Goal: Transaction & Acquisition: Purchase product/service

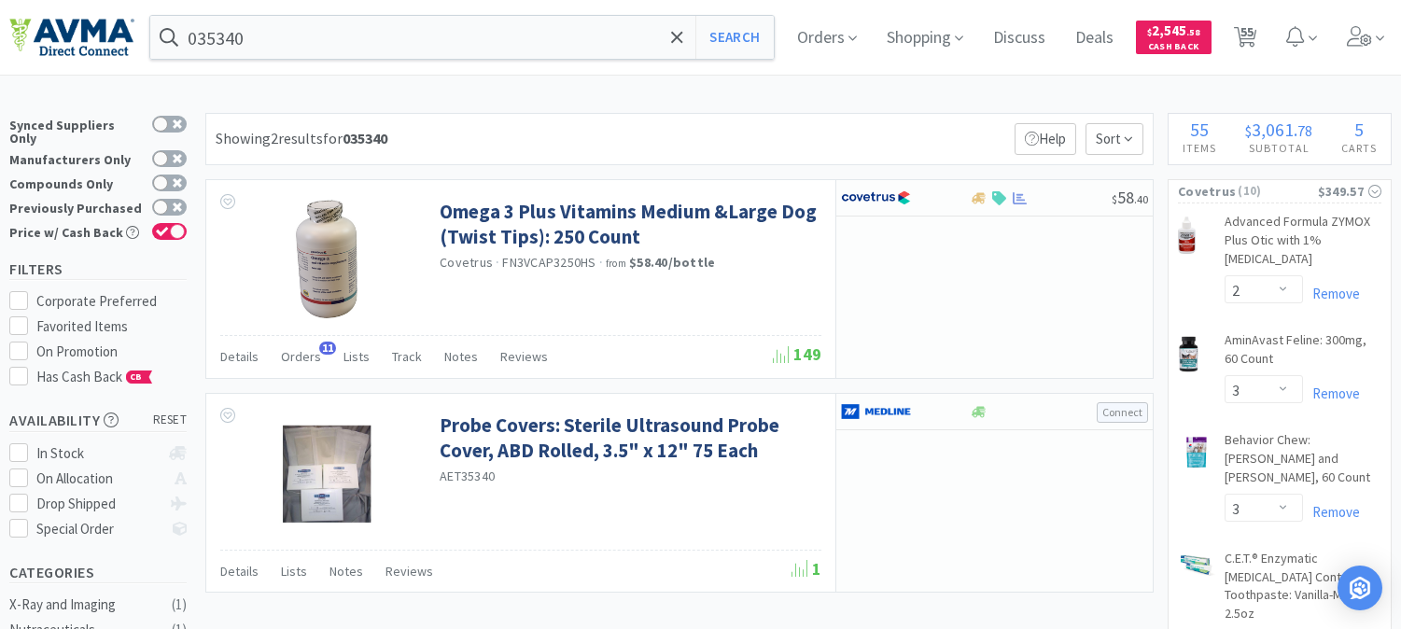
select select "2"
select select "3"
select select "8"
select select "1"
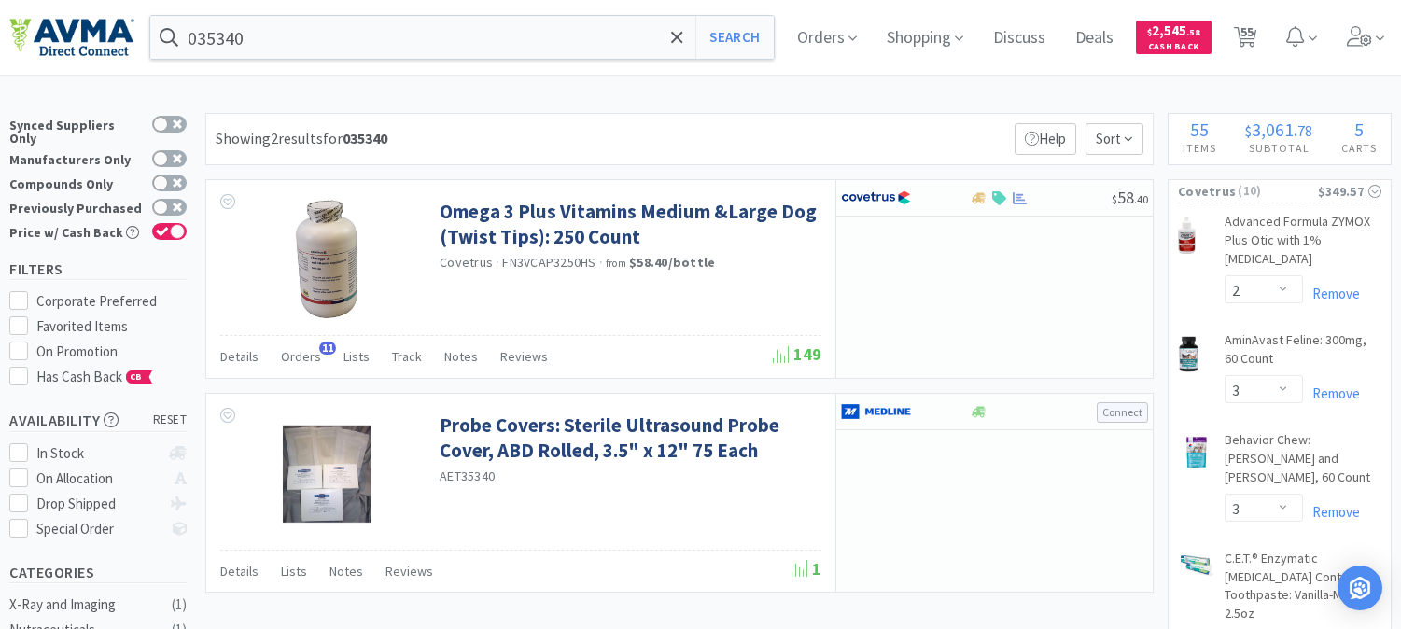
select select "1"
select select "2"
select select "1"
select select "3"
select select "1"
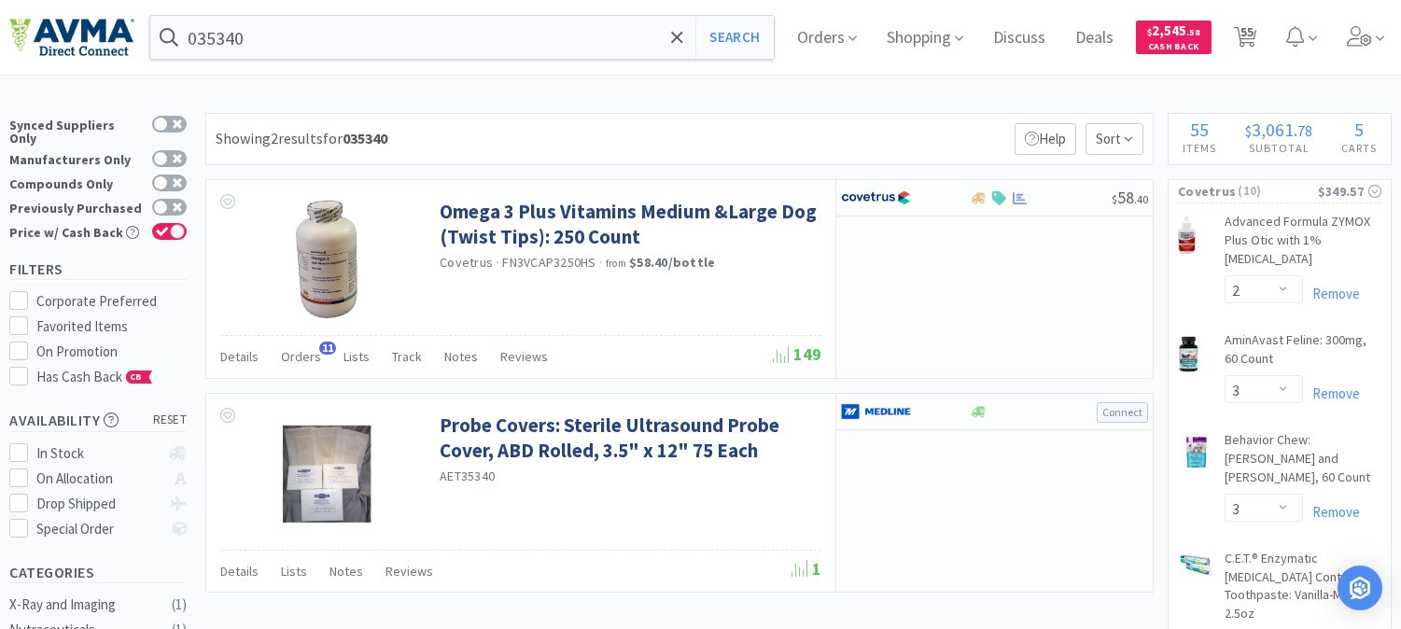
select select "1"
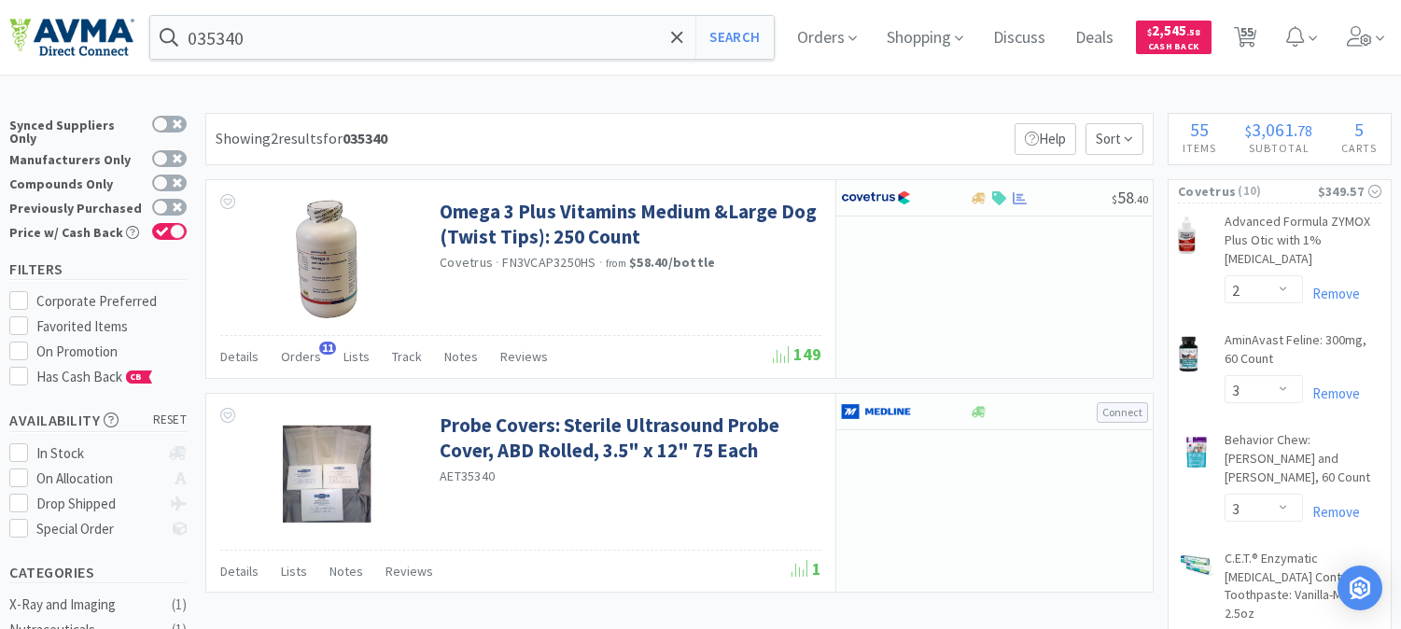
select select "24"
select select "1"
select select "12"
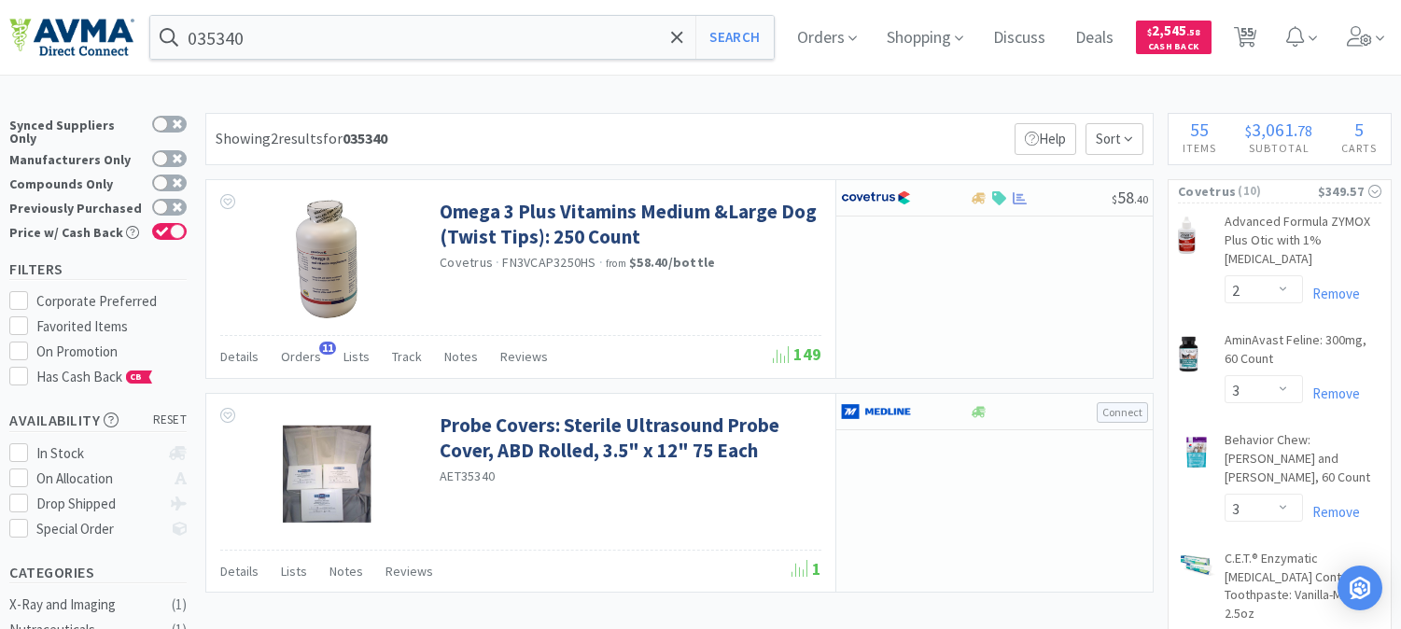
select select "2"
select select "4"
select select "5"
select select "2"
select select "1"
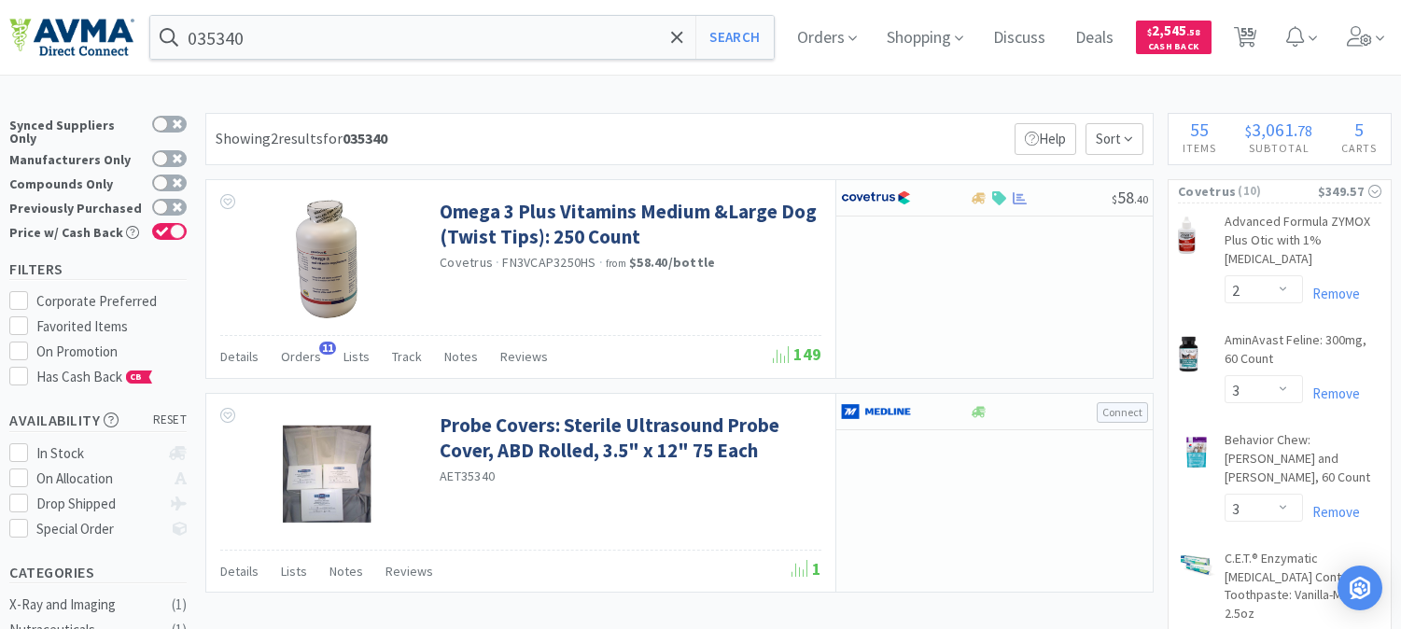
select select "1"
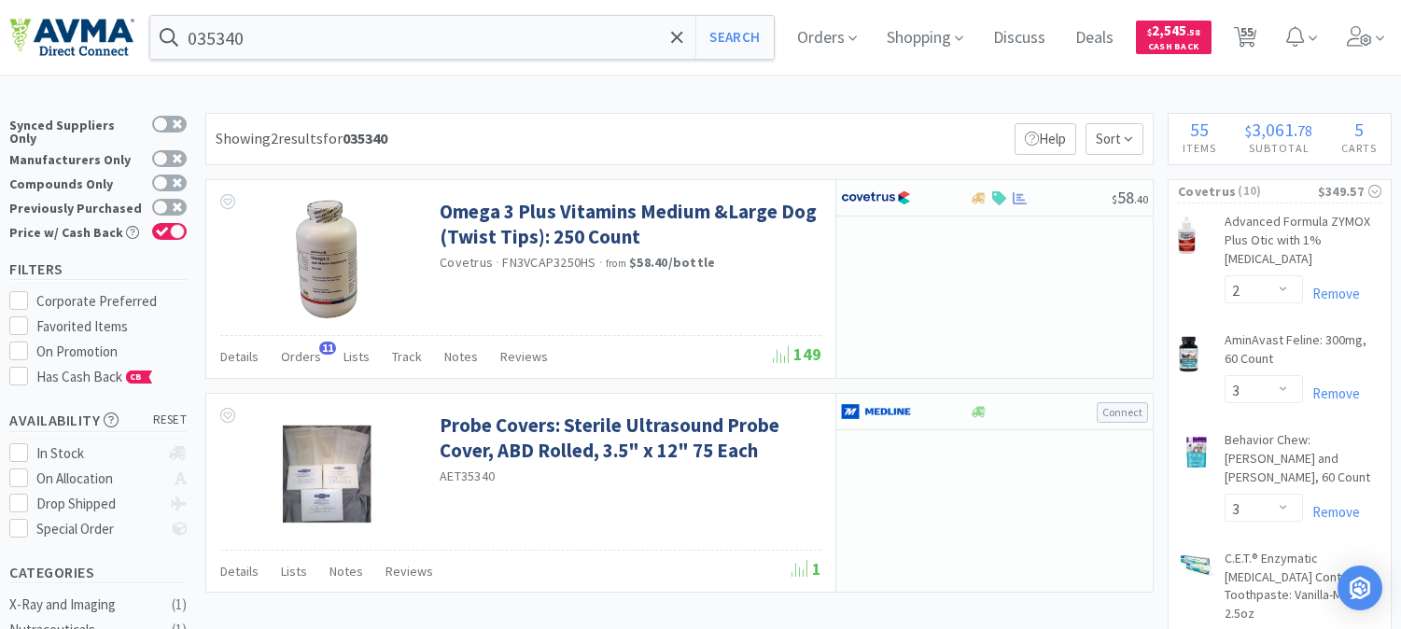
select select "2"
select select "10"
select select "5"
select select "1"
select select "4"
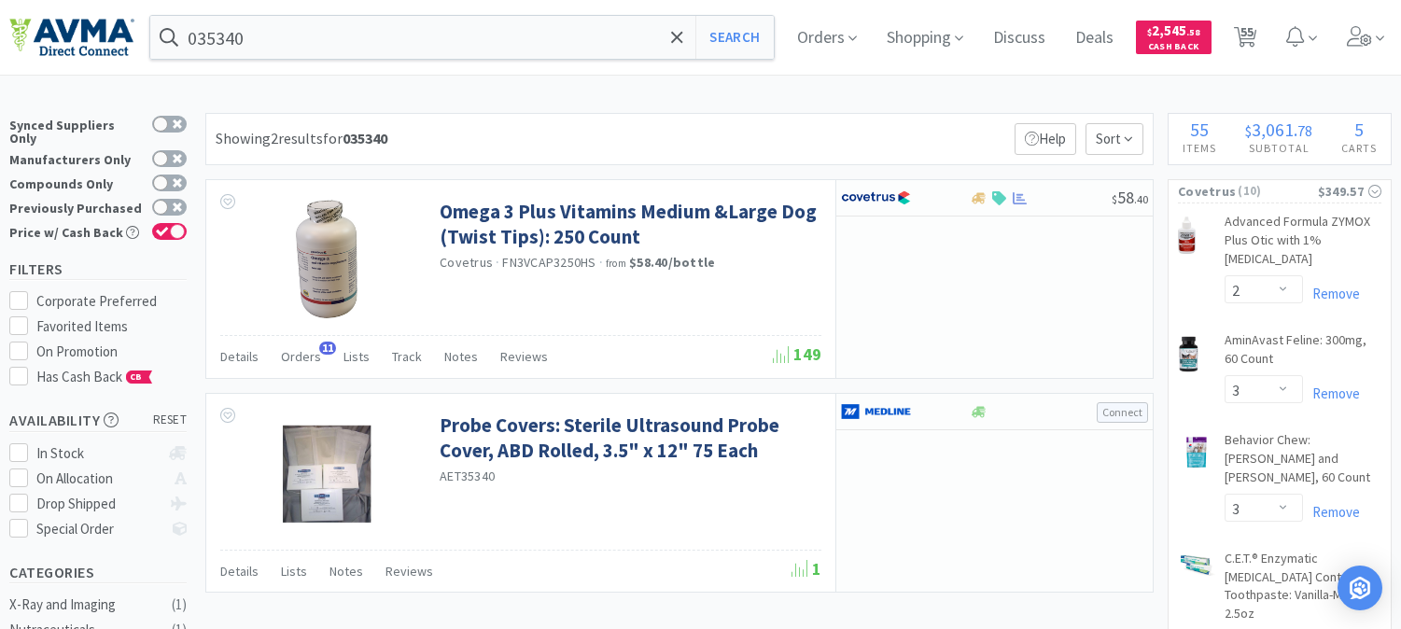
select select "1"
select select "12"
select select "5"
select select "4"
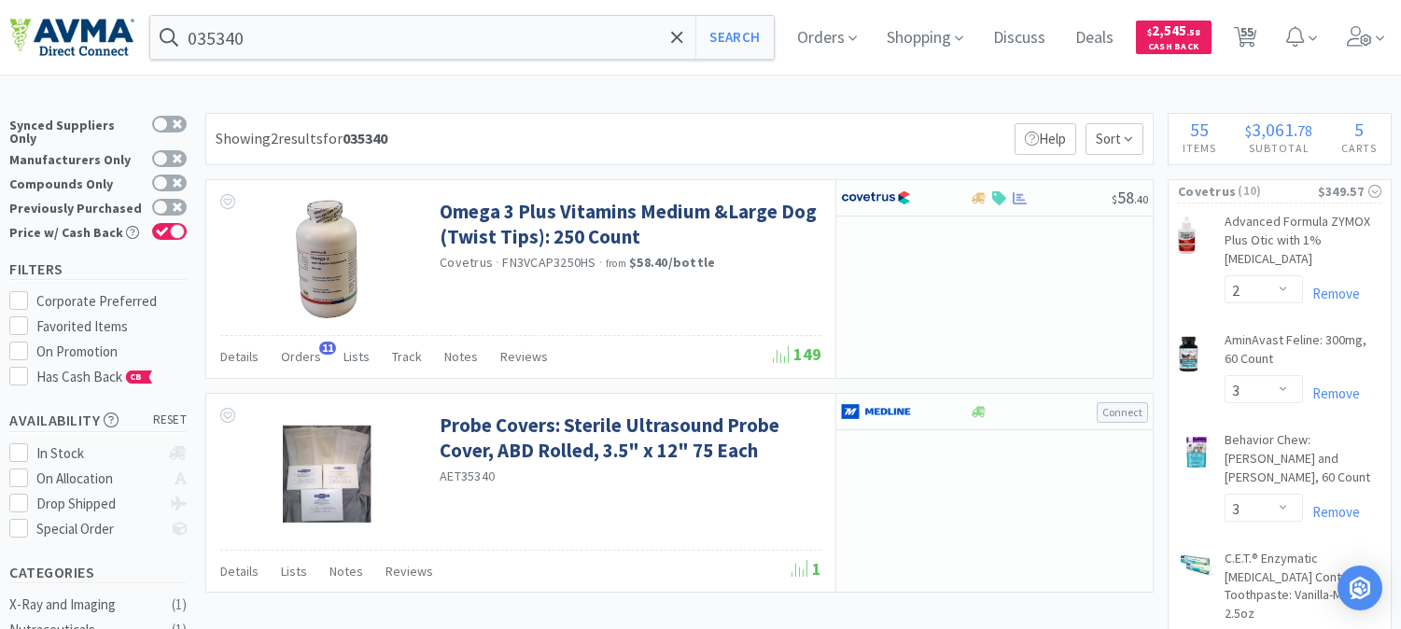
select select "1"
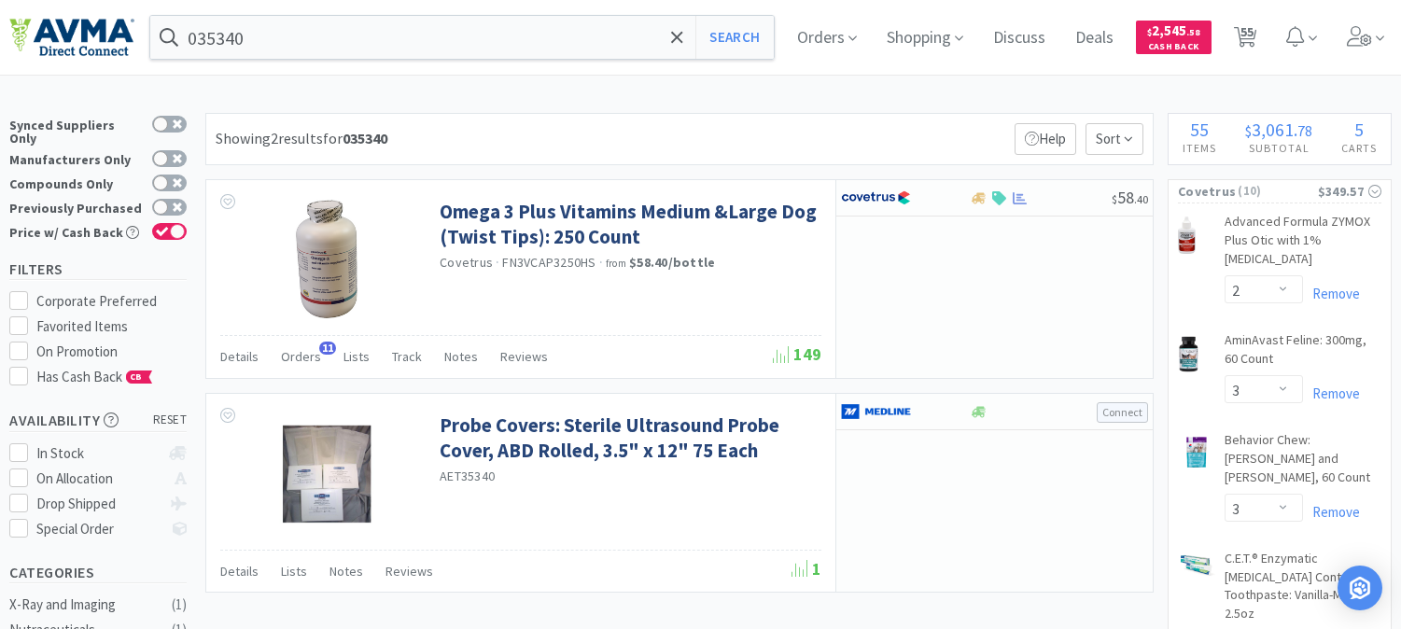
select select "12"
select select "1"
select select "5"
select select "8"
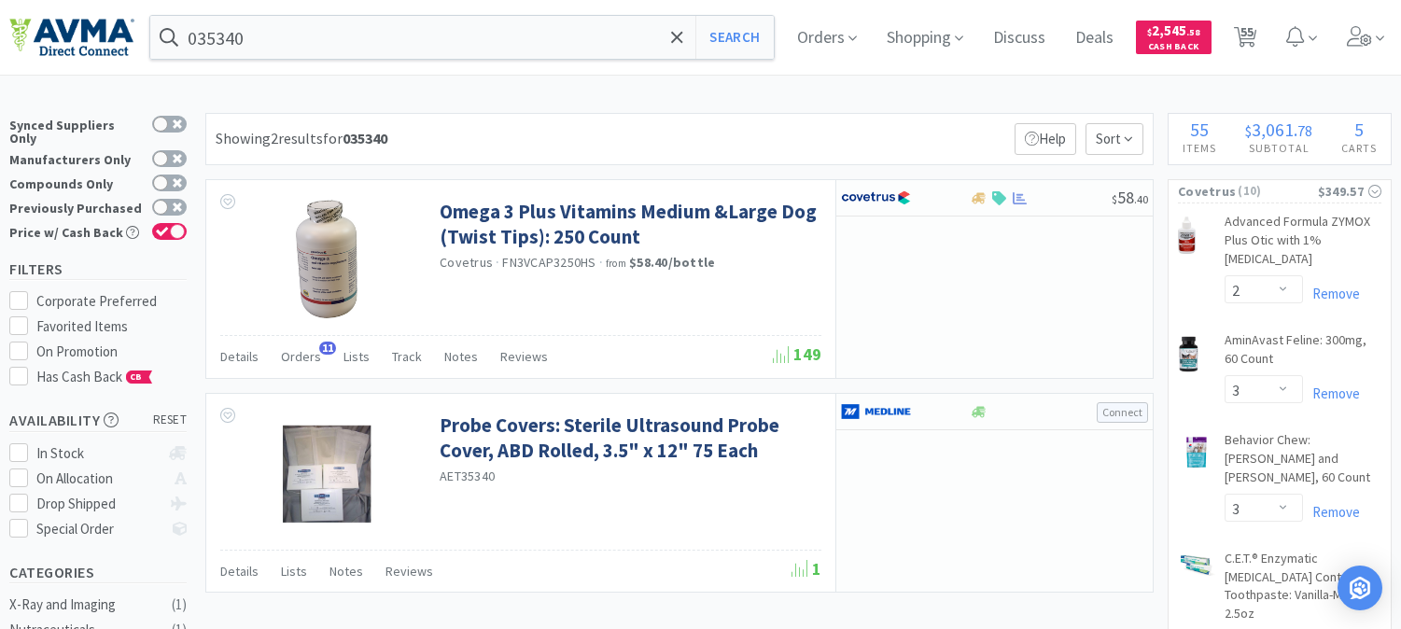
select select "6"
select select "8"
select select "3"
select select "12"
select select "1"
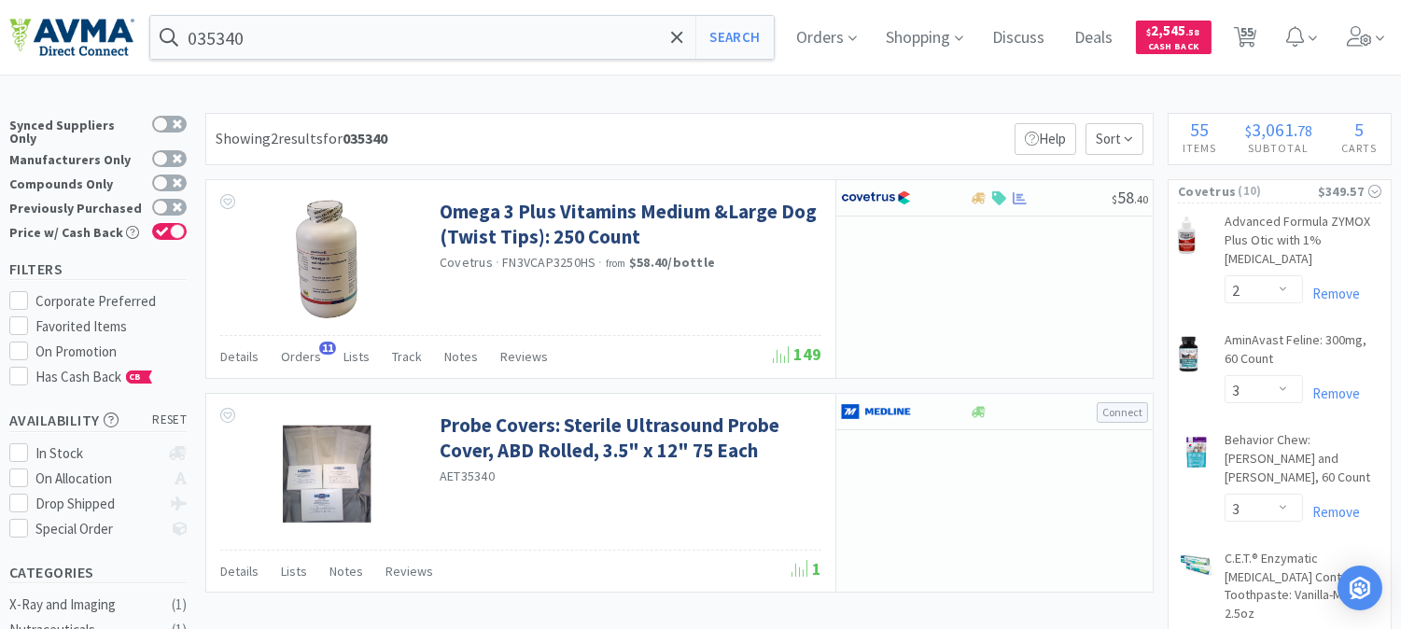
click at [851, 119] on div "Showing 2 results for 035340 Filters Help Sort" at bounding box center [679, 139] width 949 height 52
click at [294, 44] on input "035340" at bounding box center [462, 37] width 624 height 43
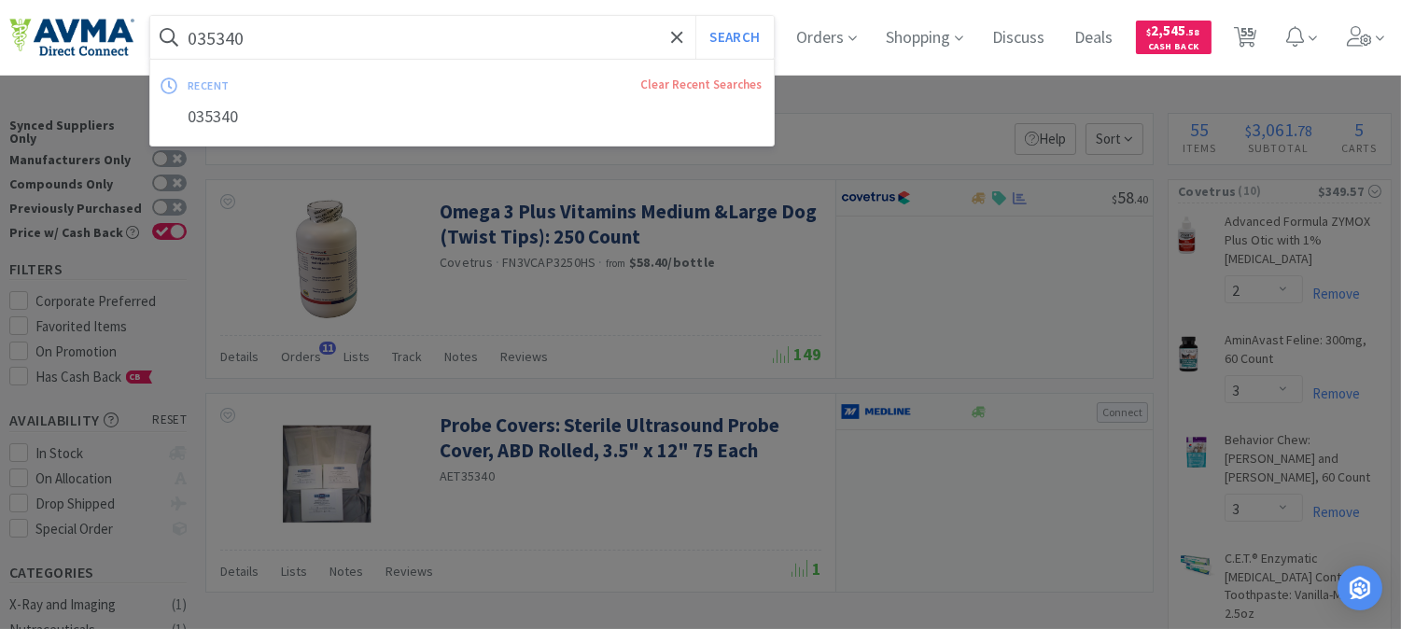
paste input "78940041"
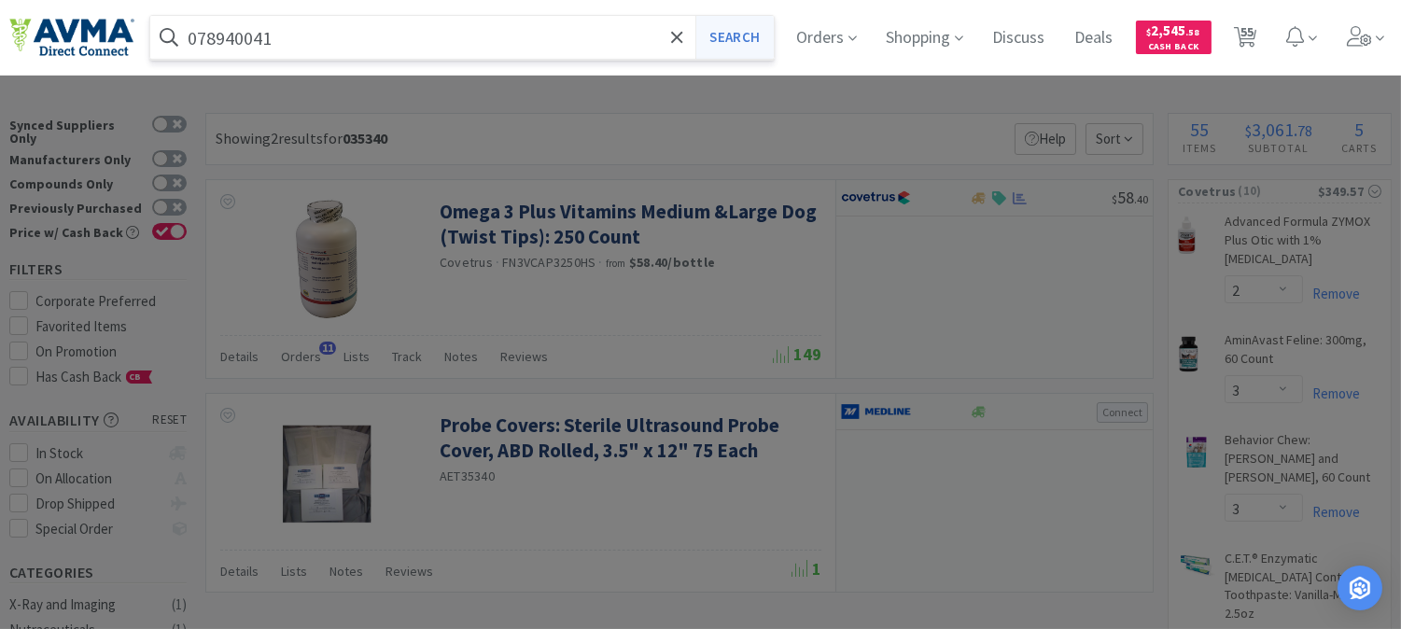
type input "078940041"
click at [753, 31] on button "Search" at bounding box center [734, 37] width 77 height 43
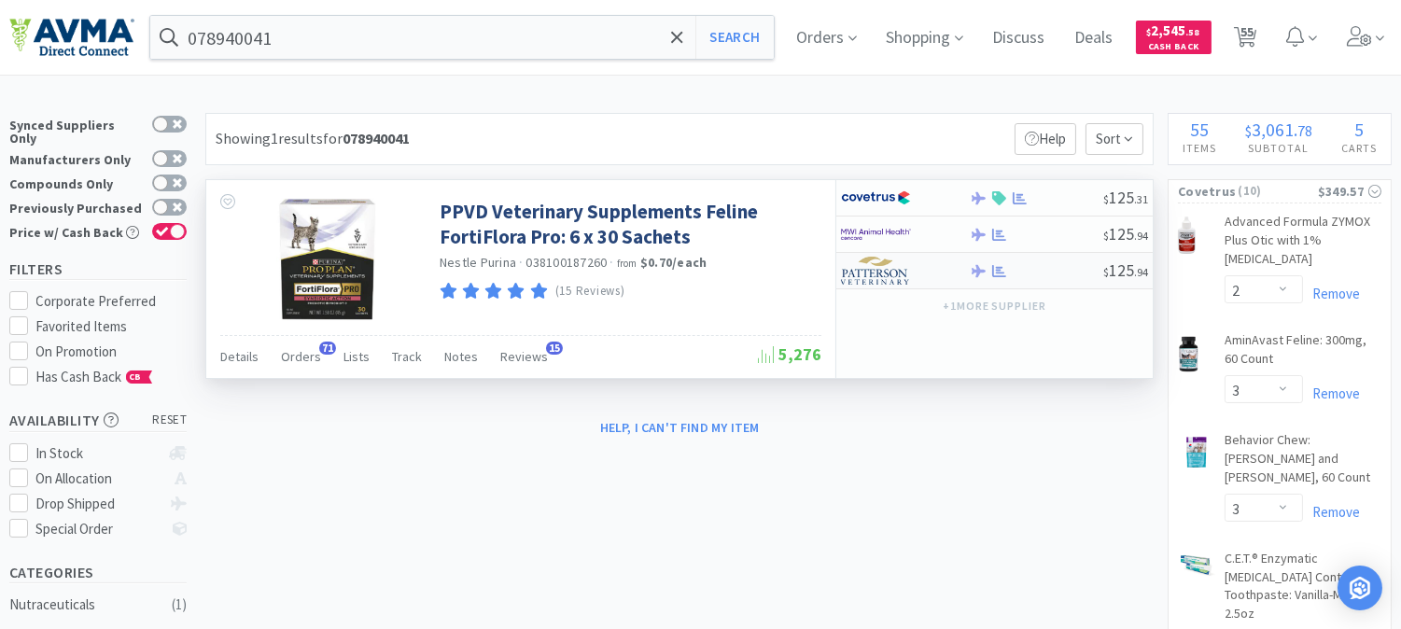
click at [891, 268] on img at bounding box center [876, 271] width 70 height 28
select select "1"
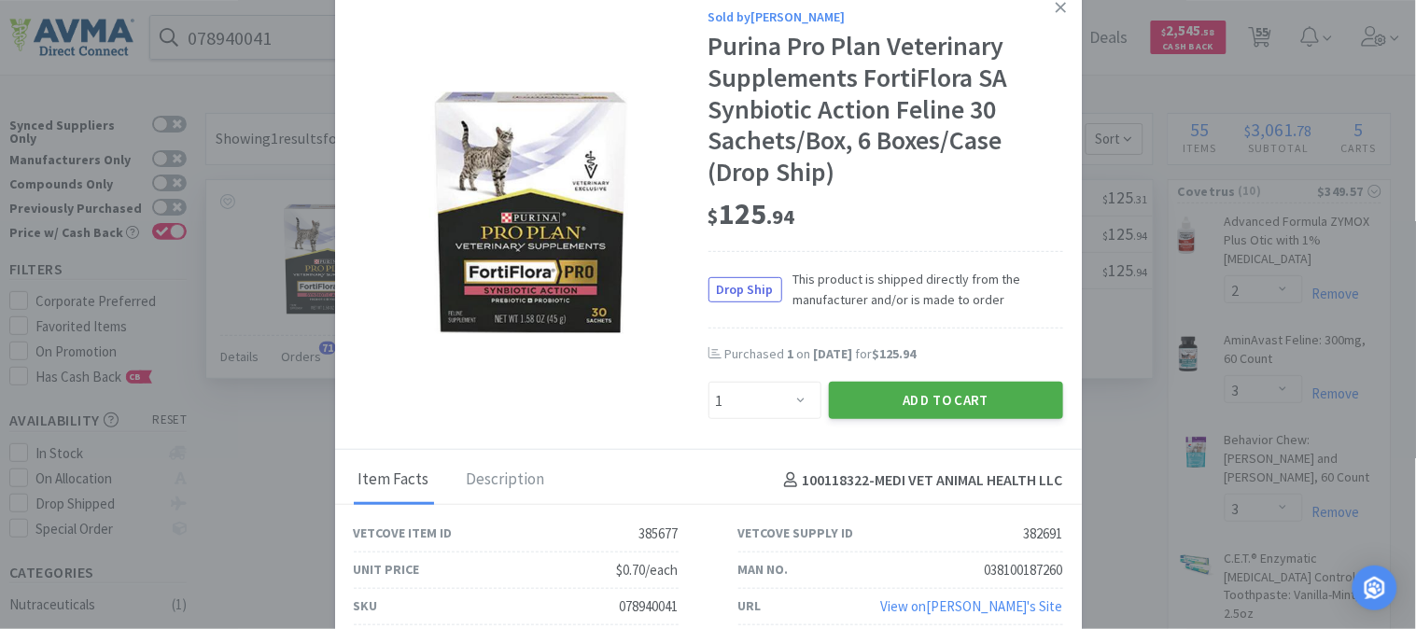
click at [908, 387] on button "Add to Cart" at bounding box center [946, 400] width 234 height 37
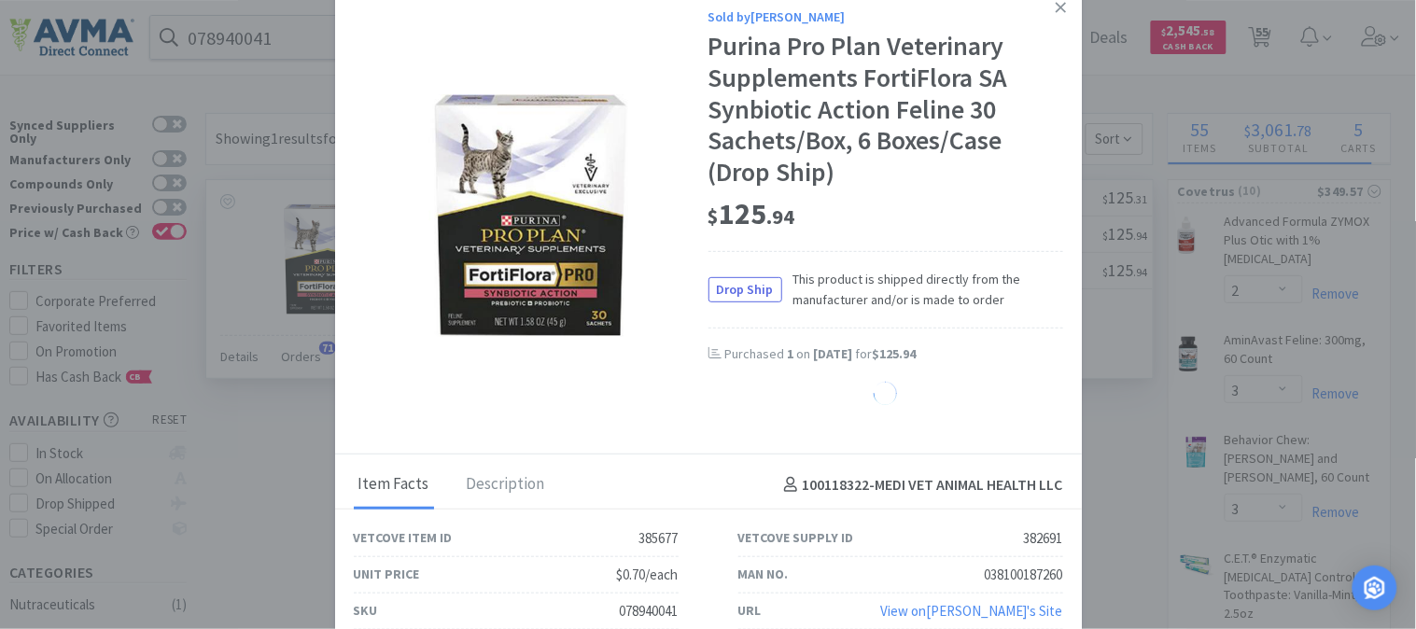
select select "1"
select select "12"
select select "1"
select select "5"
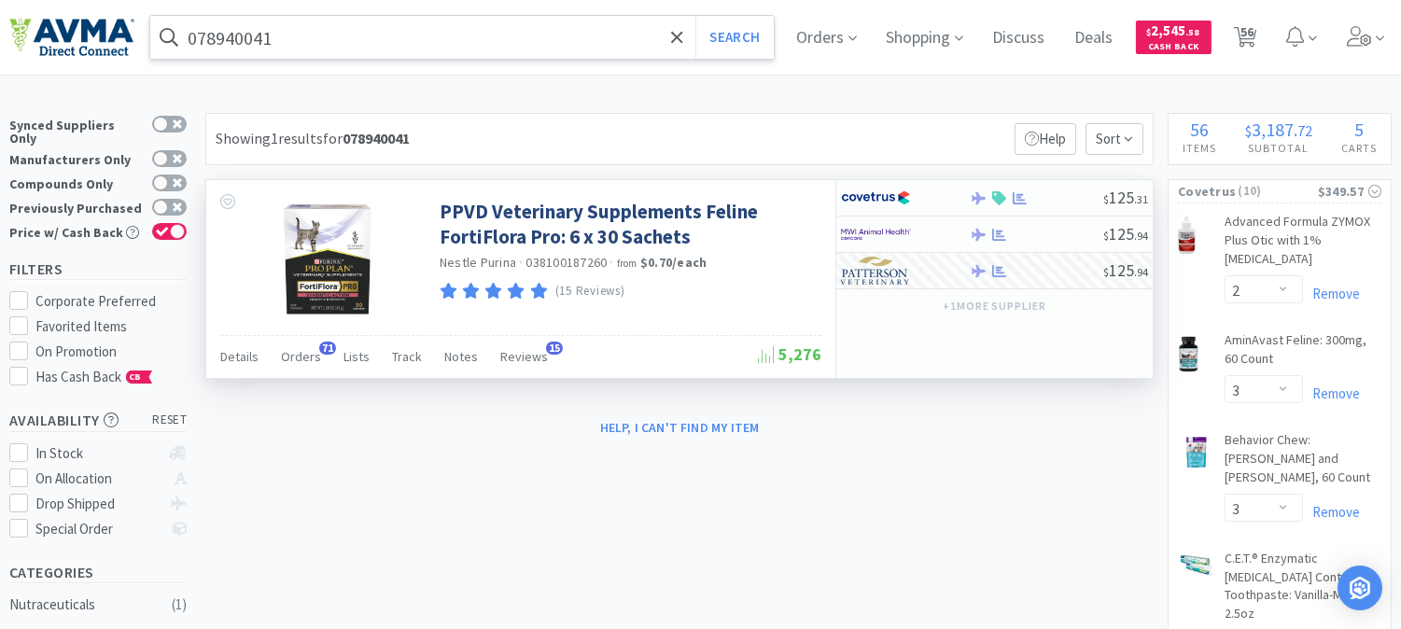
click at [373, 34] on input "078940041" at bounding box center [462, 37] width 624 height 43
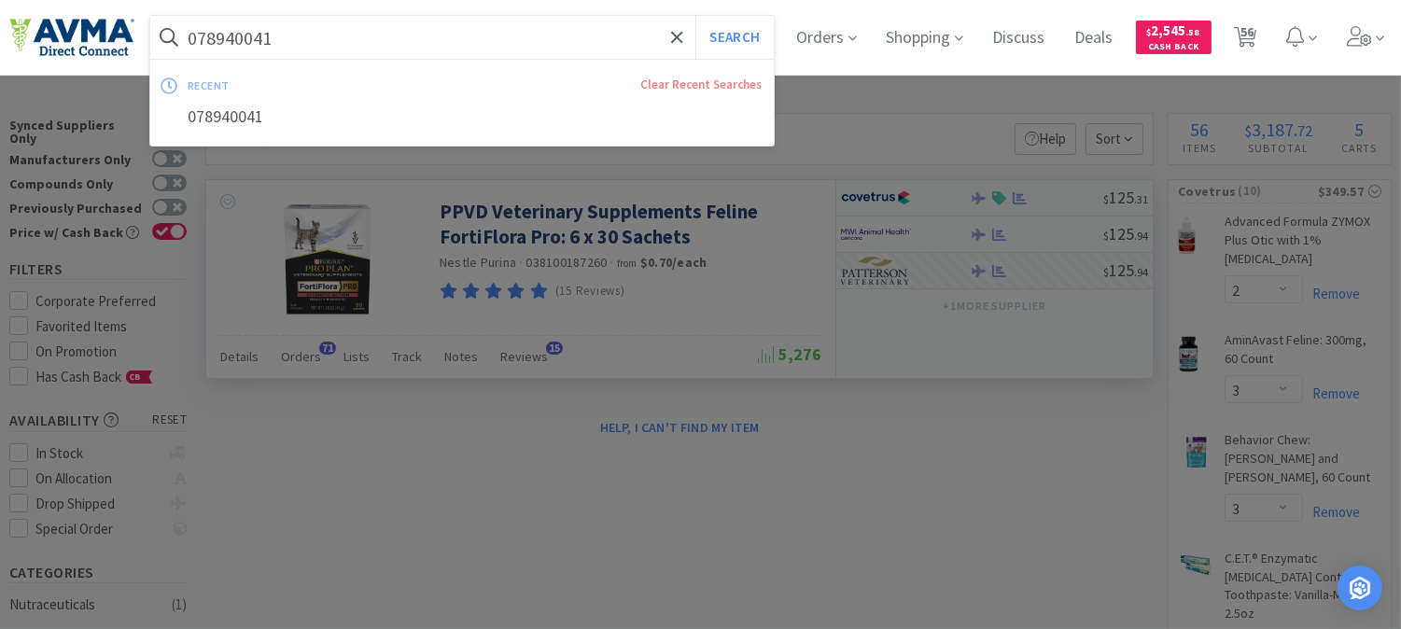
paste input "32373"
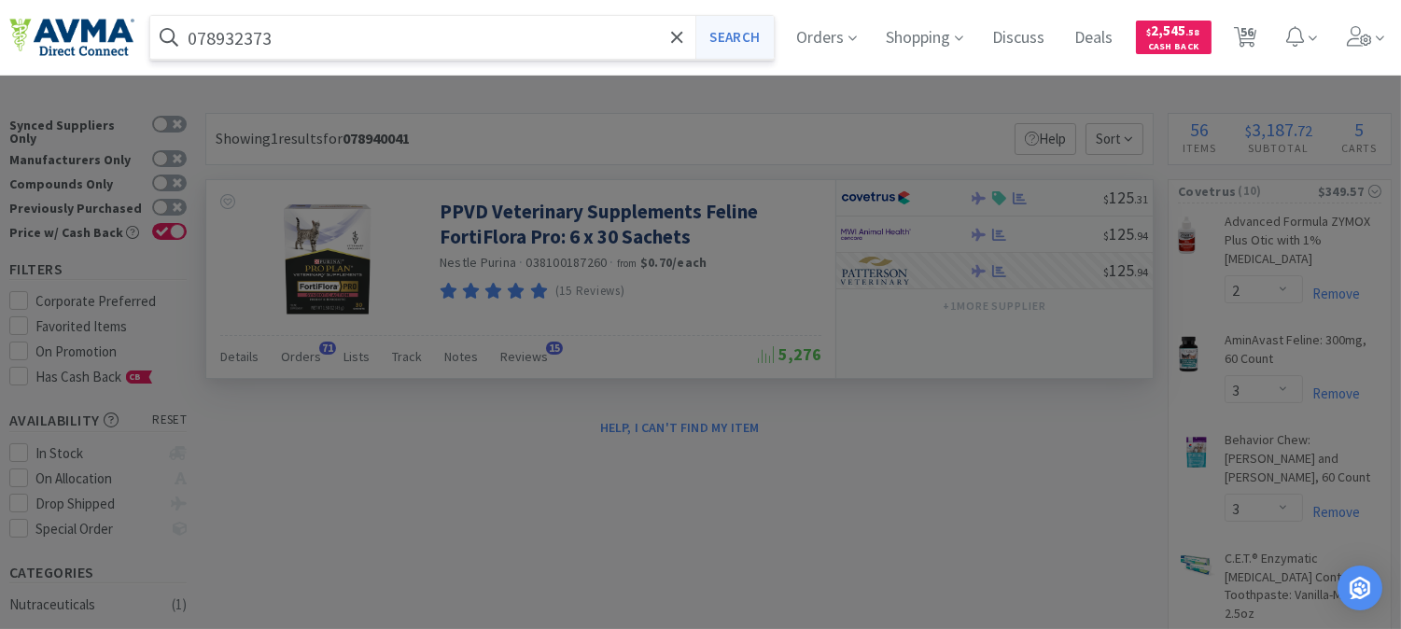
type input "078932373"
click at [734, 34] on button "Search" at bounding box center [734, 37] width 77 height 43
